Goal: Find specific page/section: Find specific page/section

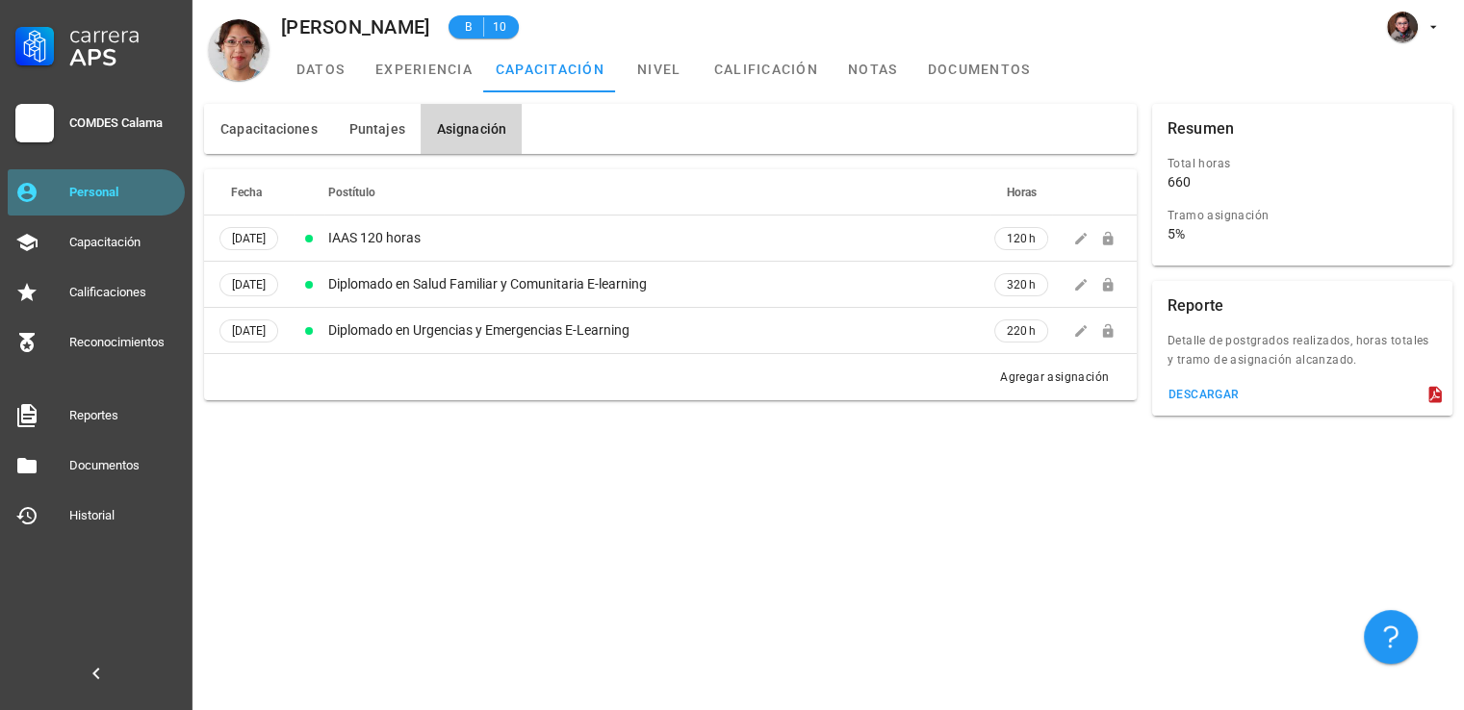
click at [94, 213] on link "Personal" at bounding box center [96, 192] width 177 height 46
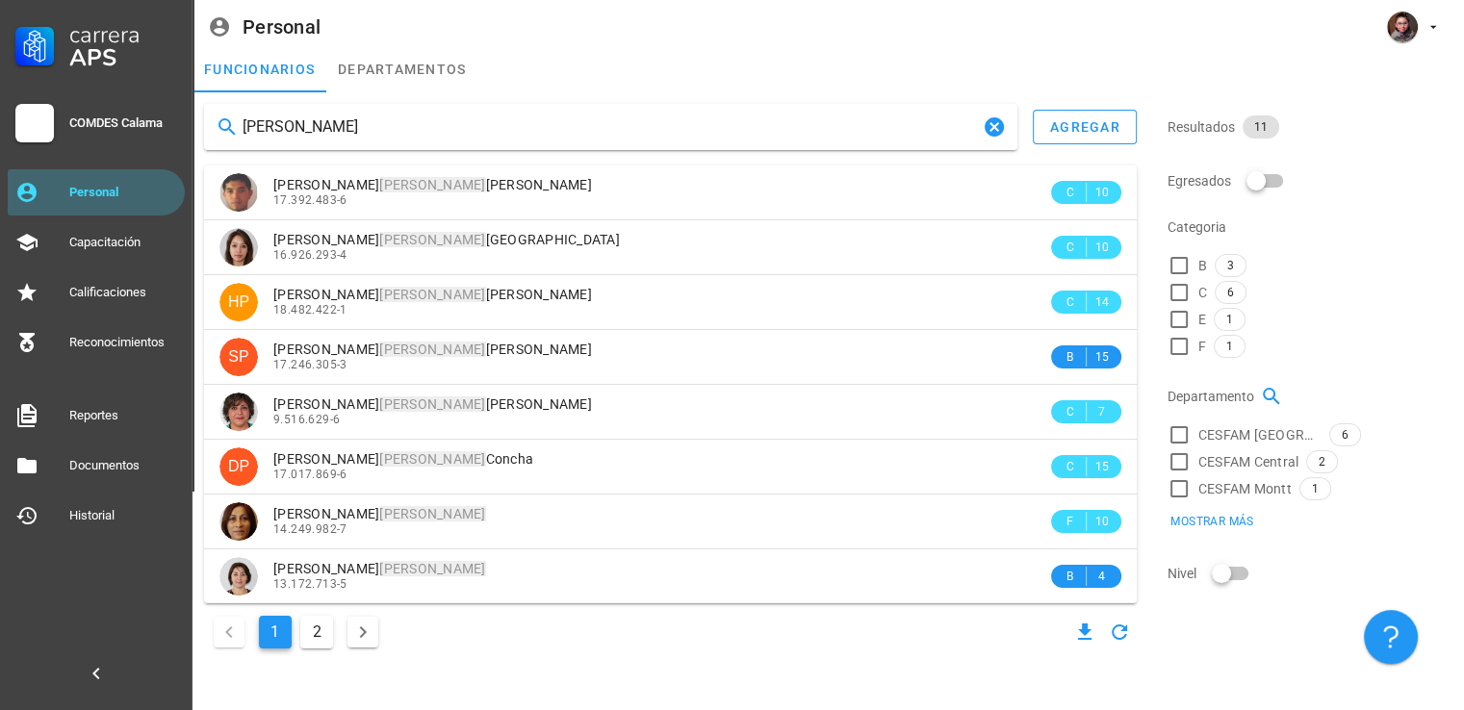
type input "[PERSON_NAME]"
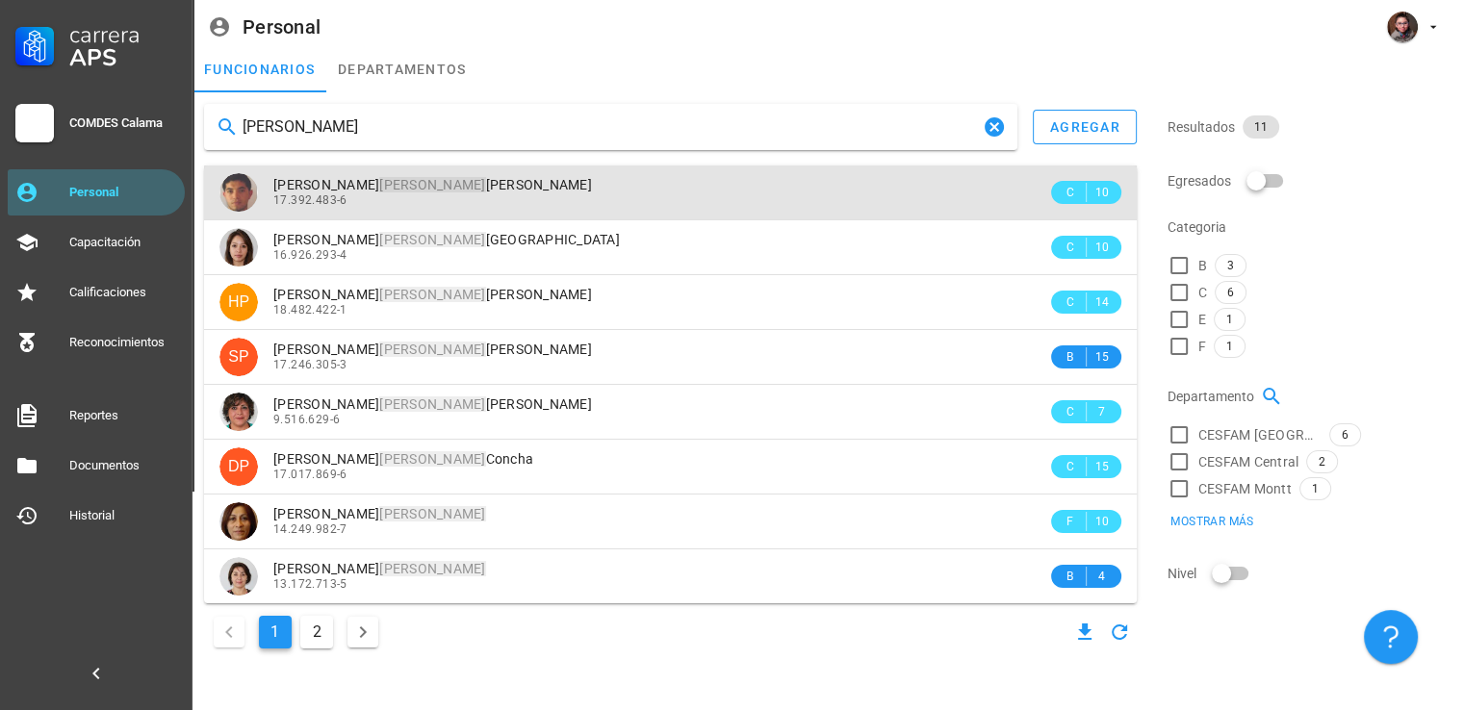
click at [554, 201] on div "17.392.483-6" at bounding box center [660, 199] width 774 height 13
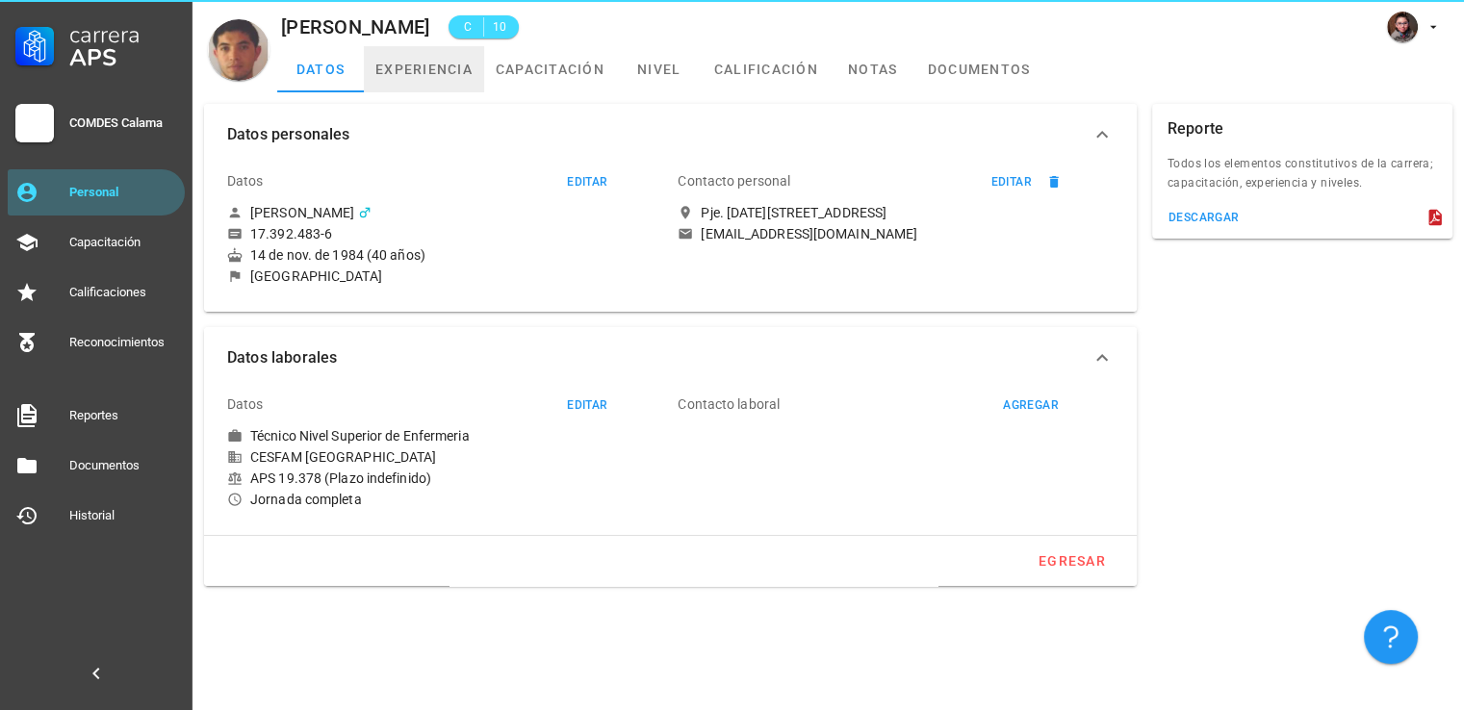
click at [428, 74] on link "experiencia" at bounding box center [424, 69] width 120 height 46
